Goal: Transaction & Acquisition: Subscribe to service/newsletter

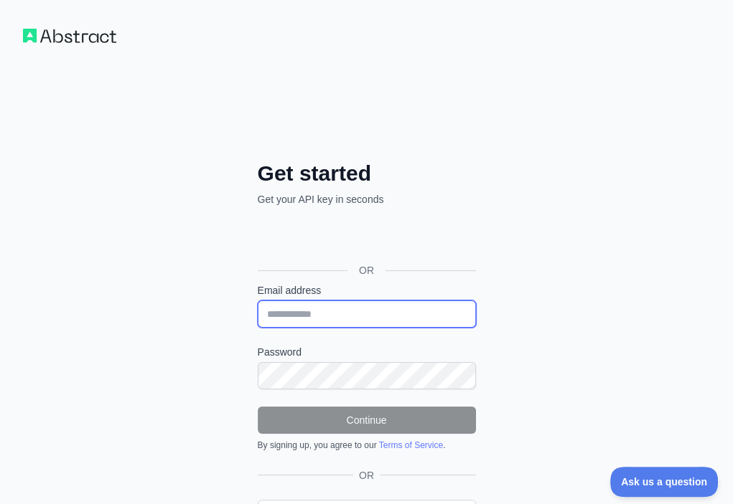
click at [258, 301] on input "Email address" at bounding box center [367, 314] width 218 height 27
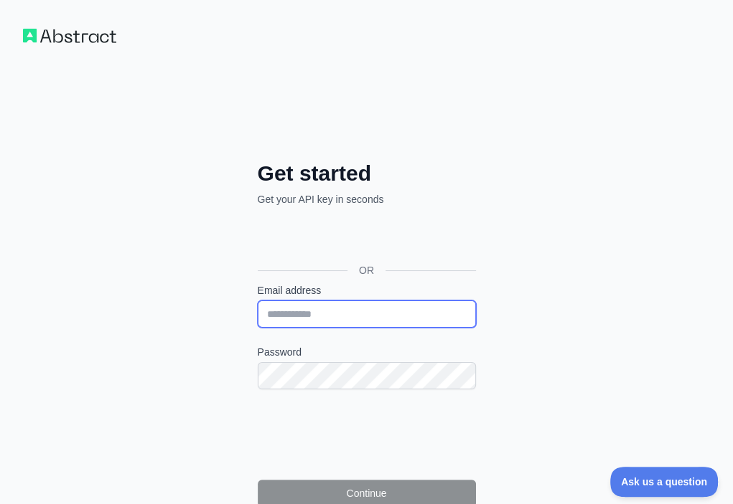
paste input "**********"
type input "**********"
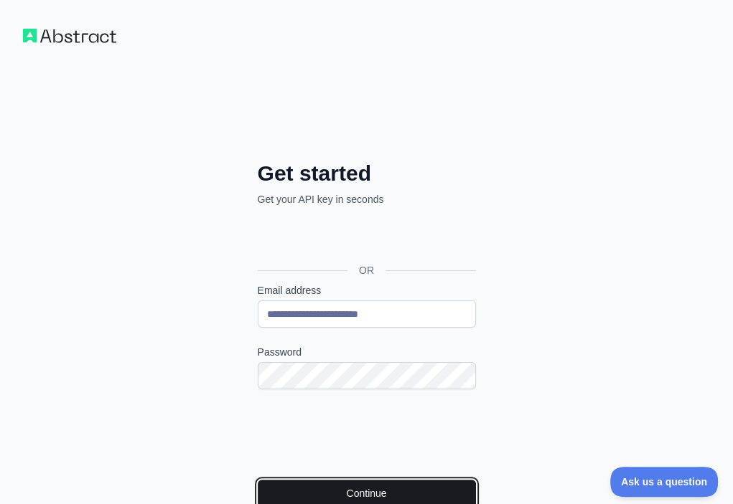
click at [258, 480] on button "Continue" at bounding box center [367, 493] width 218 height 27
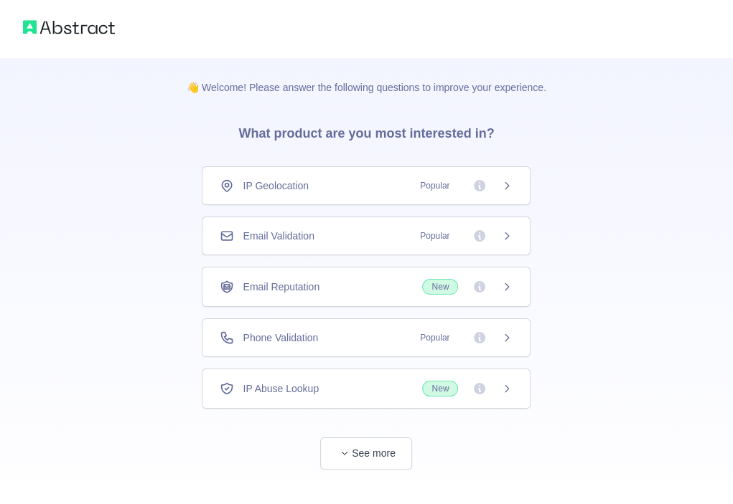
click at [370, 229] on div "Email Validation Popular" at bounding box center [366, 236] width 293 height 14
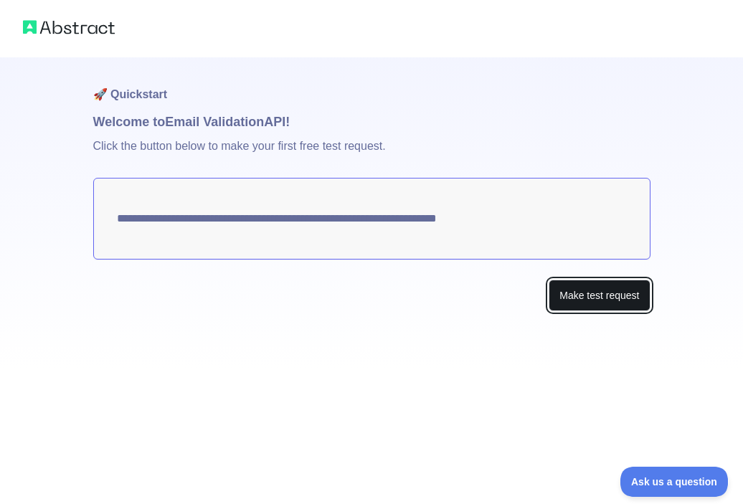
click at [614, 299] on button "Make test request" at bounding box center [599, 296] width 101 height 32
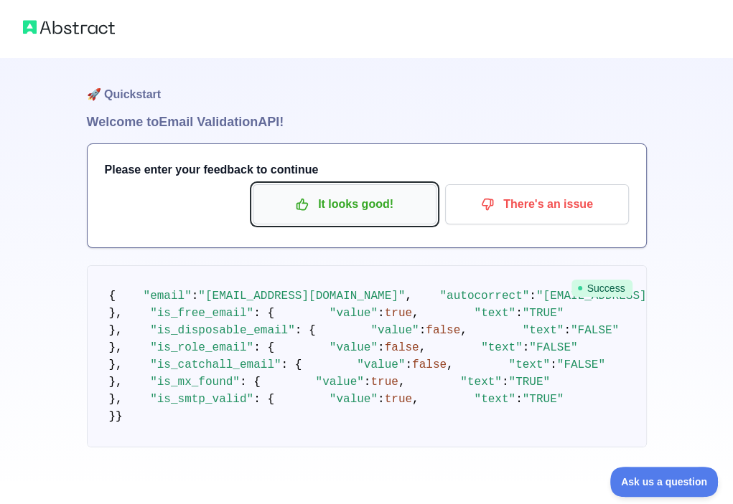
click at [400, 212] on p "It looks good!" at bounding box center [344, 204] width 162 height 24
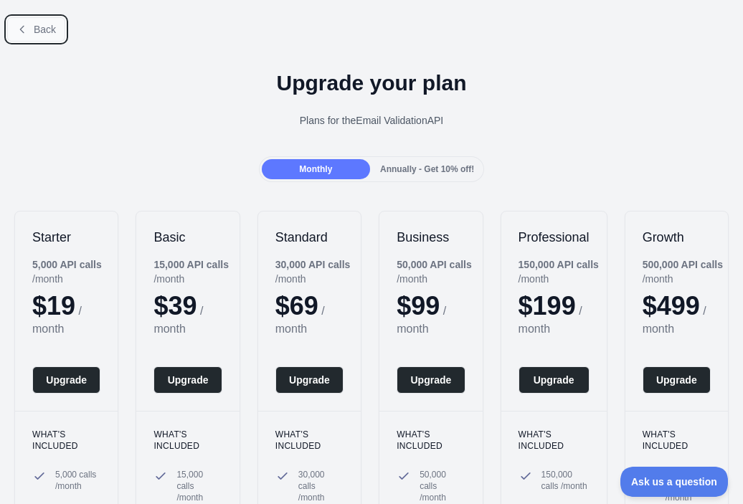
click at [34, 28] on span "Back" at bounding box center [45, 29] width 22 height 11
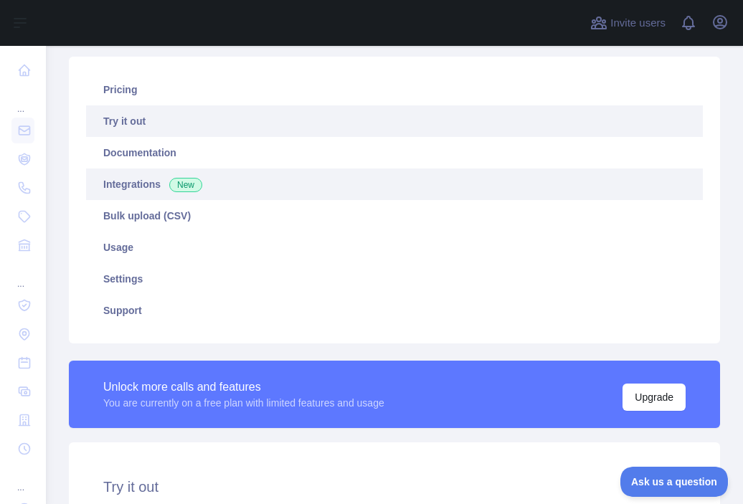
scroll to position [215, 0]
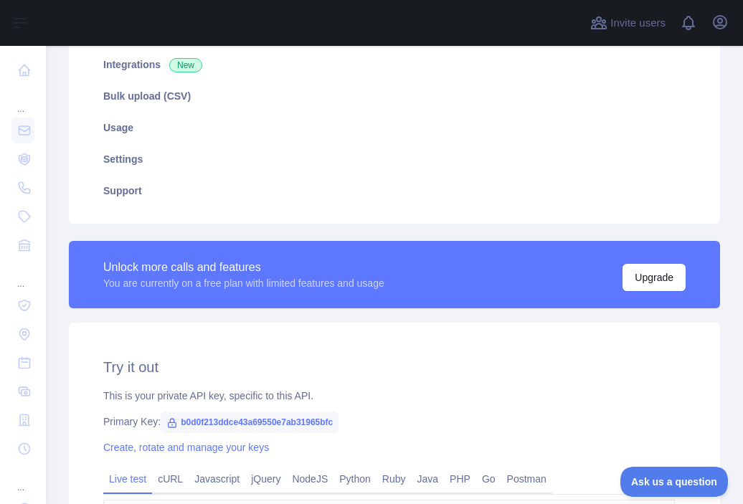
click at [250, 423] on span "b0d0f213ddce43a69550e7ab31965bfc" at bounding box center [250, 423] width 178 height 22
copy span "b0d0f213ddce43a69550e7ab31965bfc"
